Goal: Go to known website: Access a specific website the user already knows

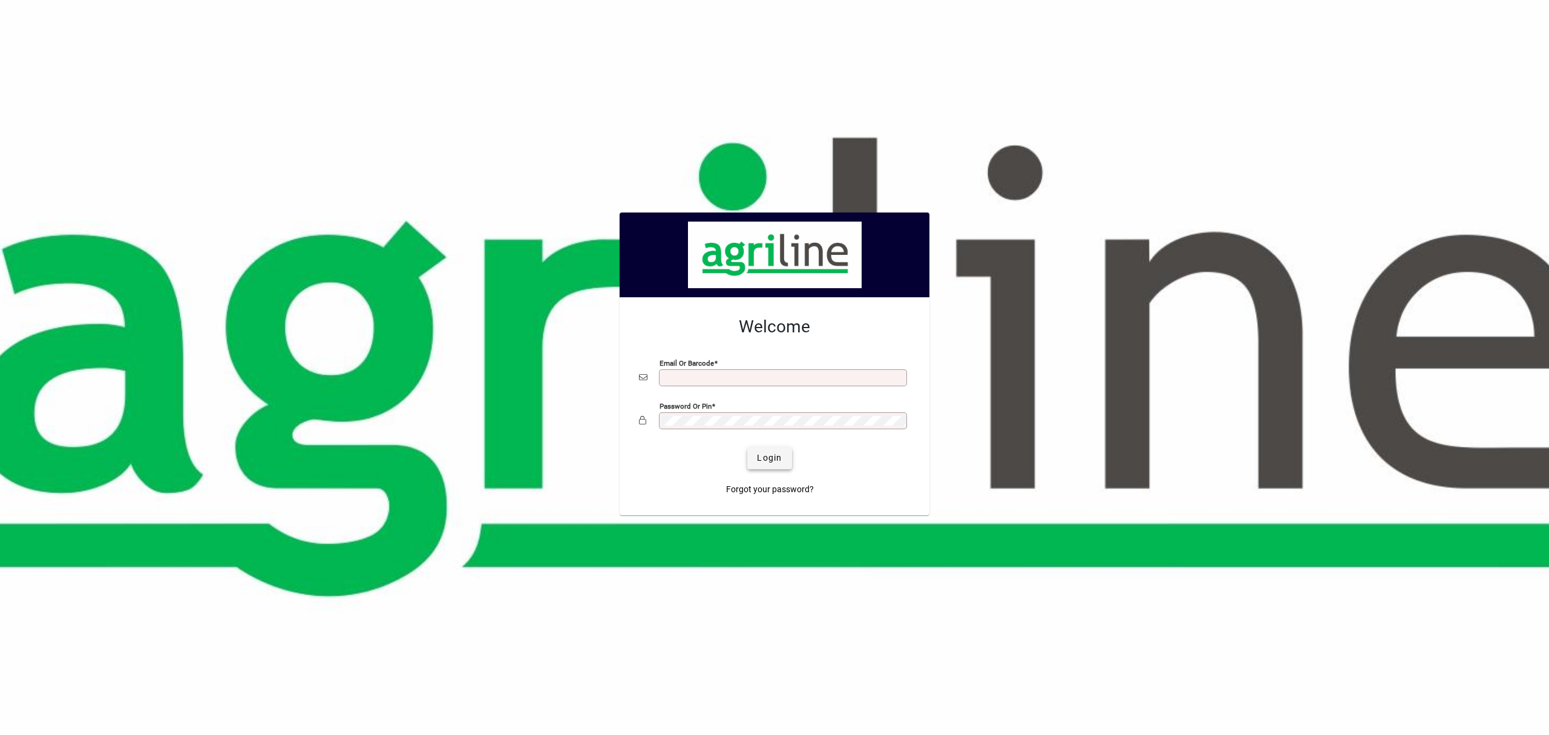
type input "**********"
click at [766, 455] on span "Login" at bounding box center [769, 458] width 25 height 13
